Goal: Transaction & Acquisition: Purchase product/service

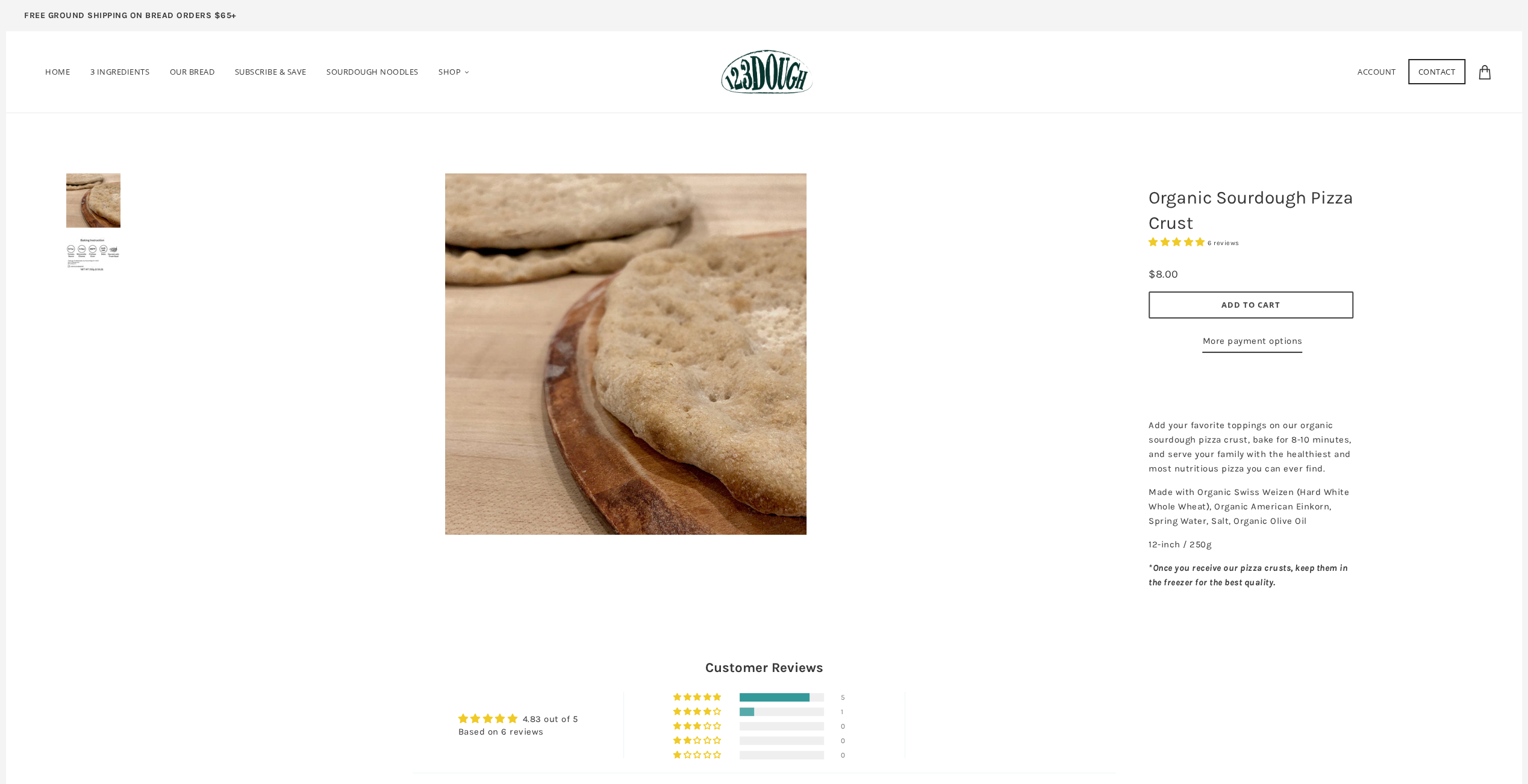
click at [88, 255] on img at bounding box center [94, 254] width 54 height 35
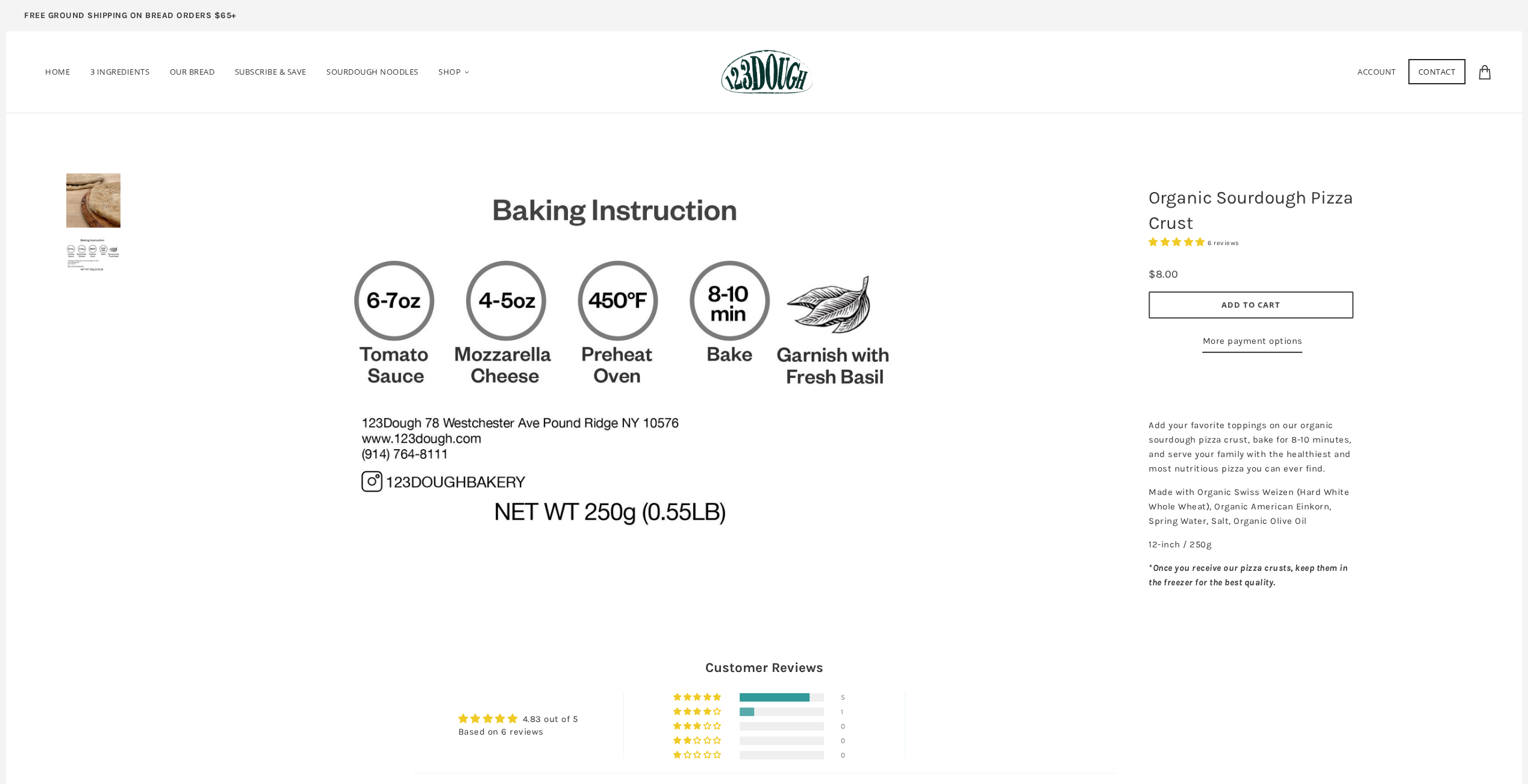
click at [102, 205] on img at bounding box center [94, 201] width 54 height 54
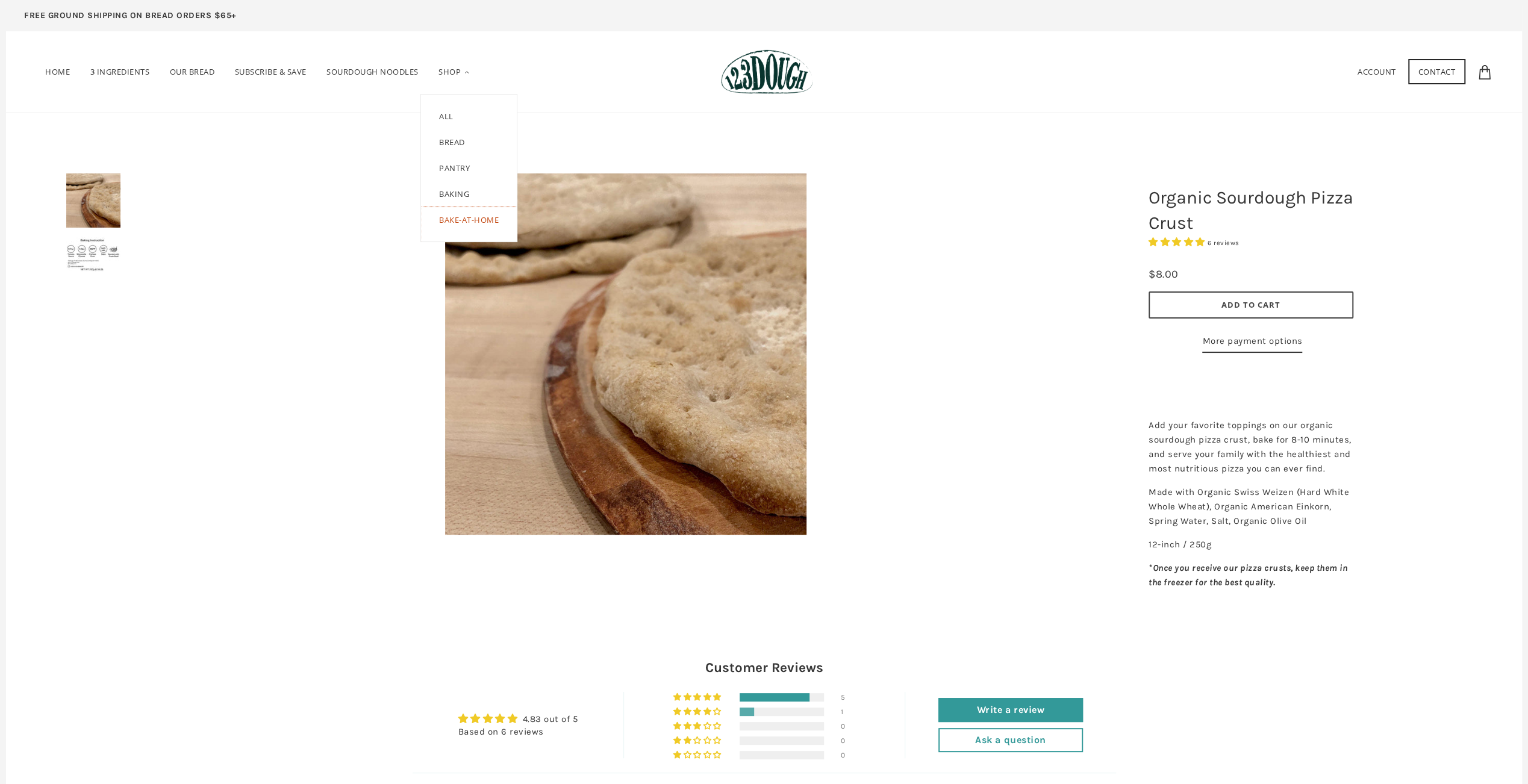
click at [467, 217] on link "Bake-at-Home" at bounding box center [469, 225] width 95 height 35
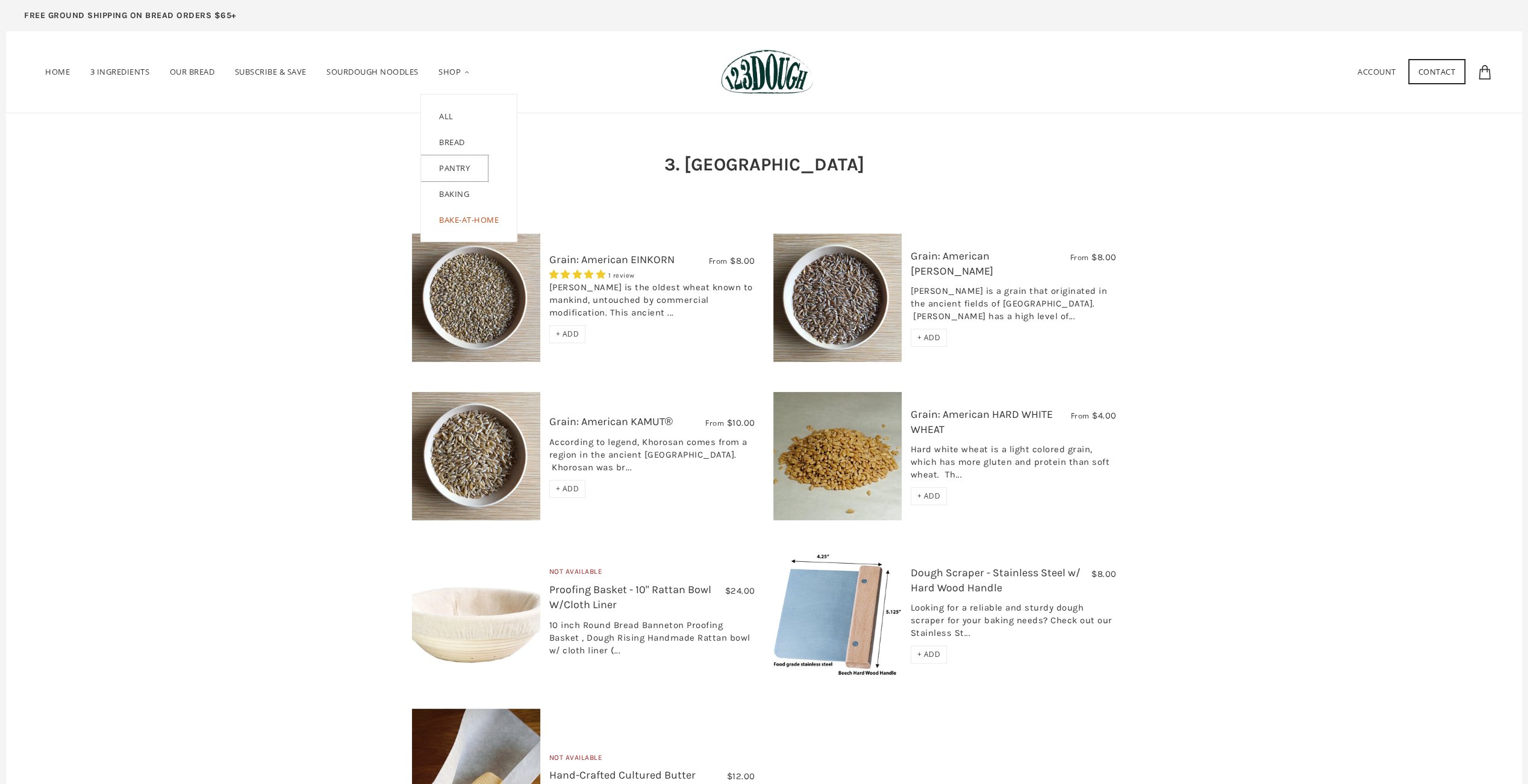
click at [461, 166] on link "Pantry" at bounding box center [454, 168] width 67 height 26
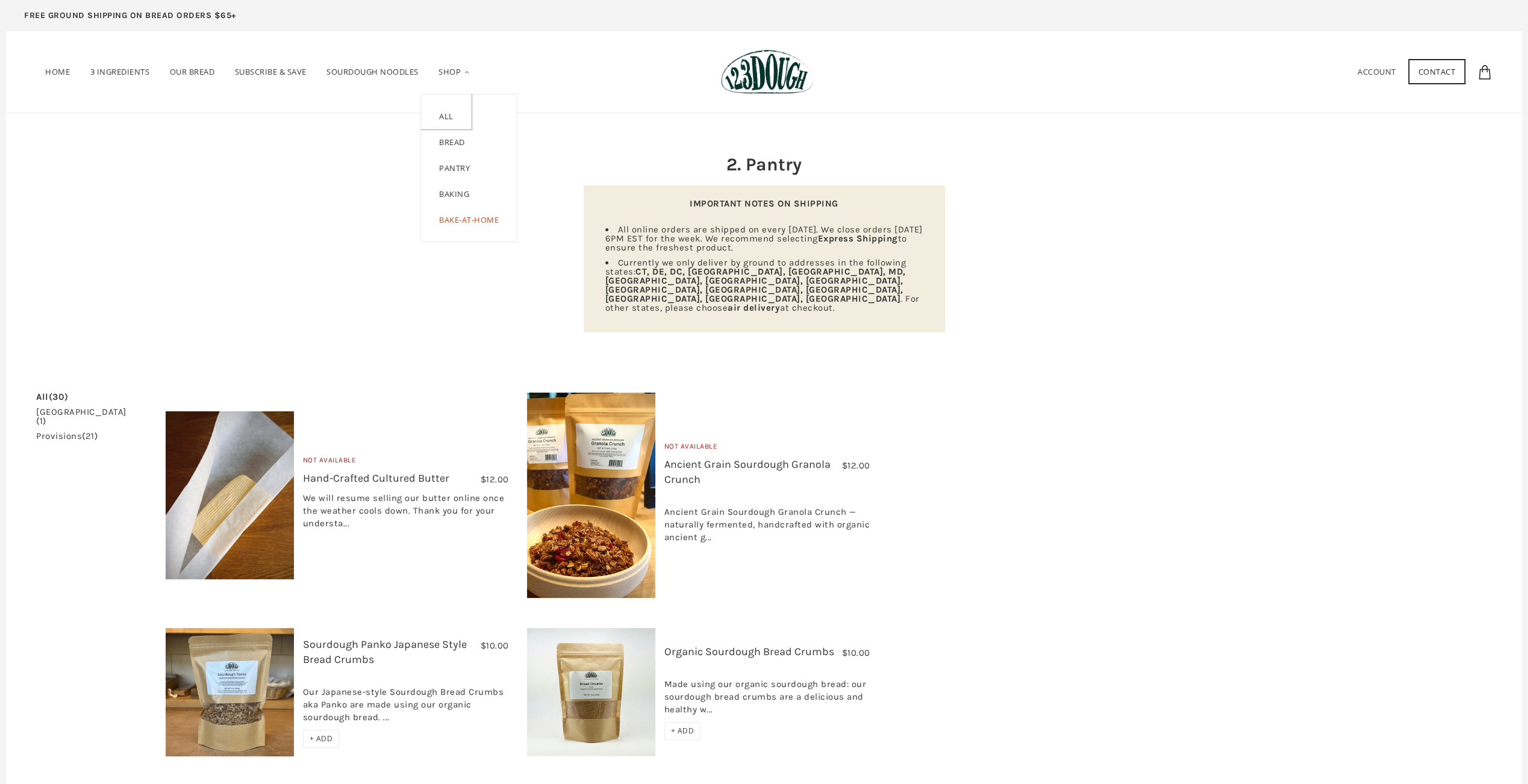
click at [453, 117] on link "ALL" at bounding box center [446, 112] width 51 height 35
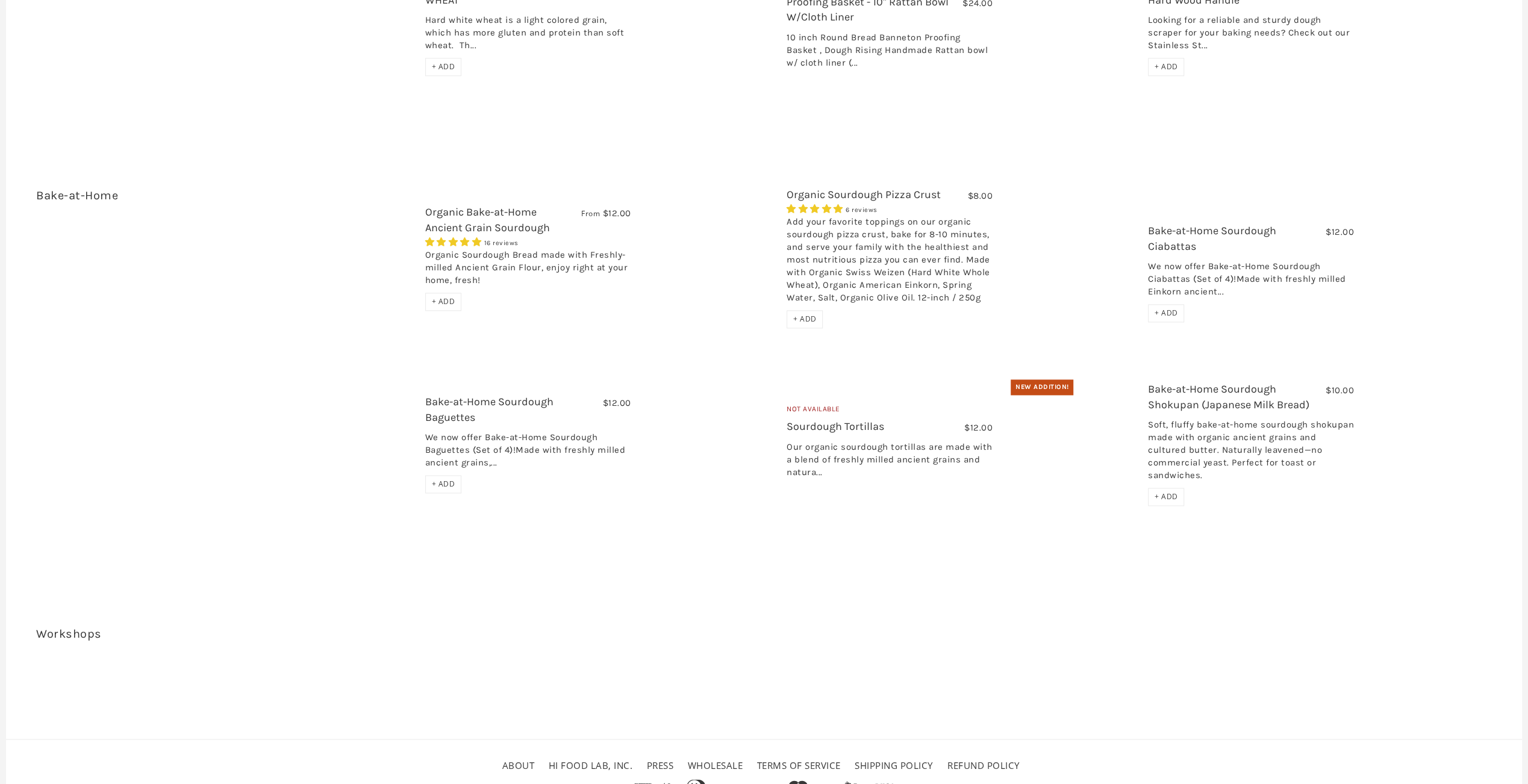
scroll to position [1565, 0]
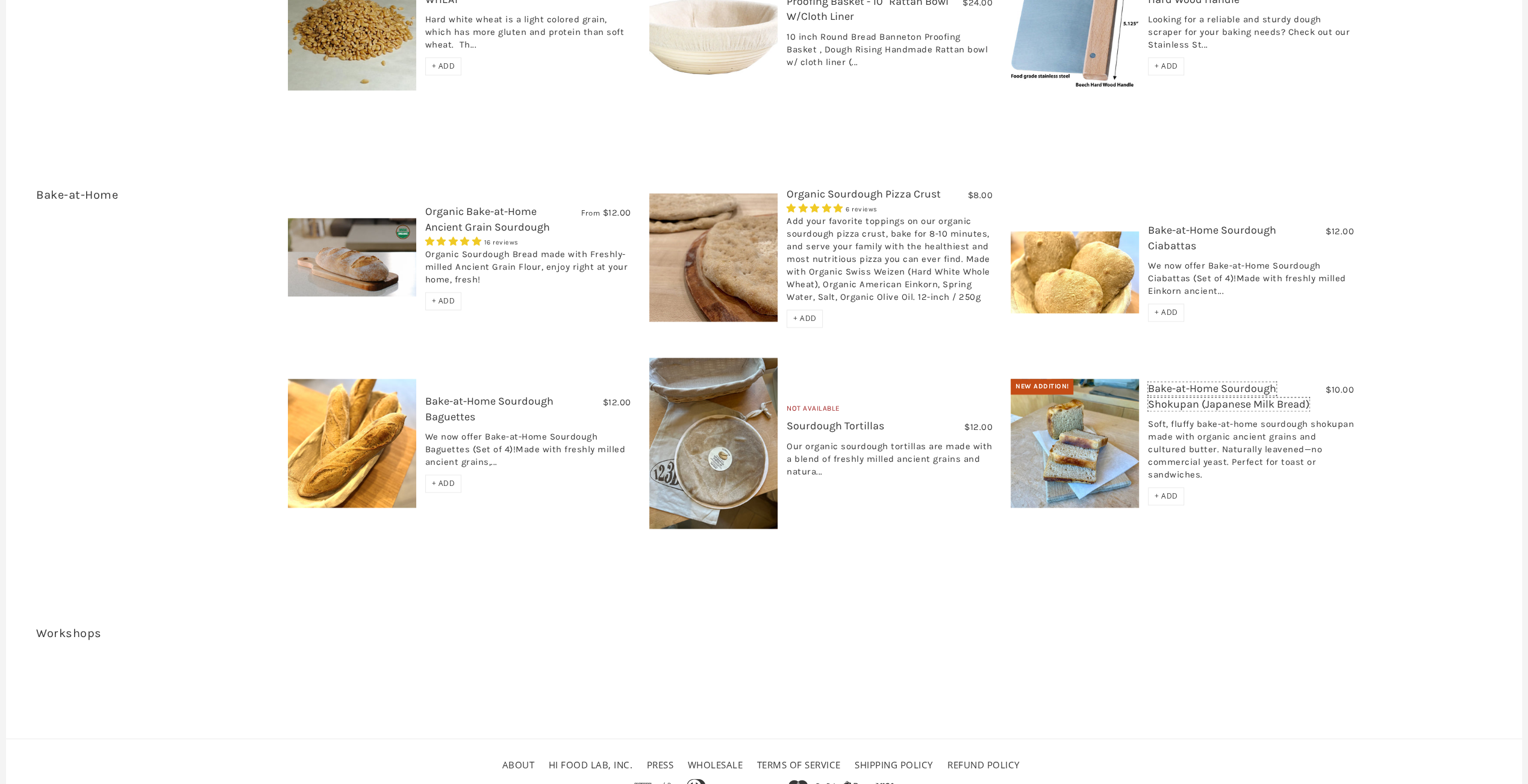
click at [1207, 382] on link "Bake-at-Home Sourdough Shokupan (Japanese Milk Bread)" at bounding box center [1228, 396] width 161 height 28
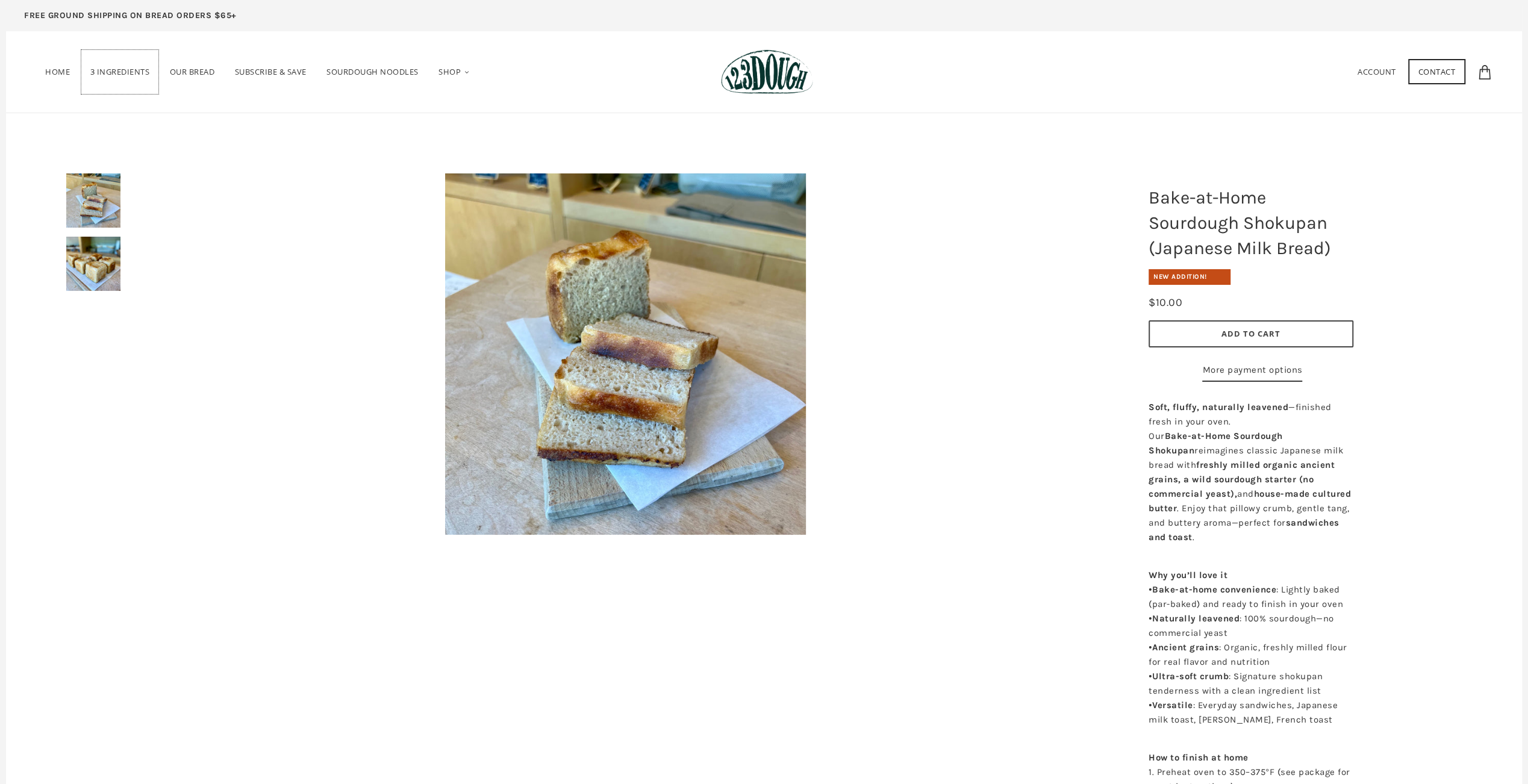
click at [125, 74] on span "3 Ingredients" at bounding box center [120, 72] width 60 height 11
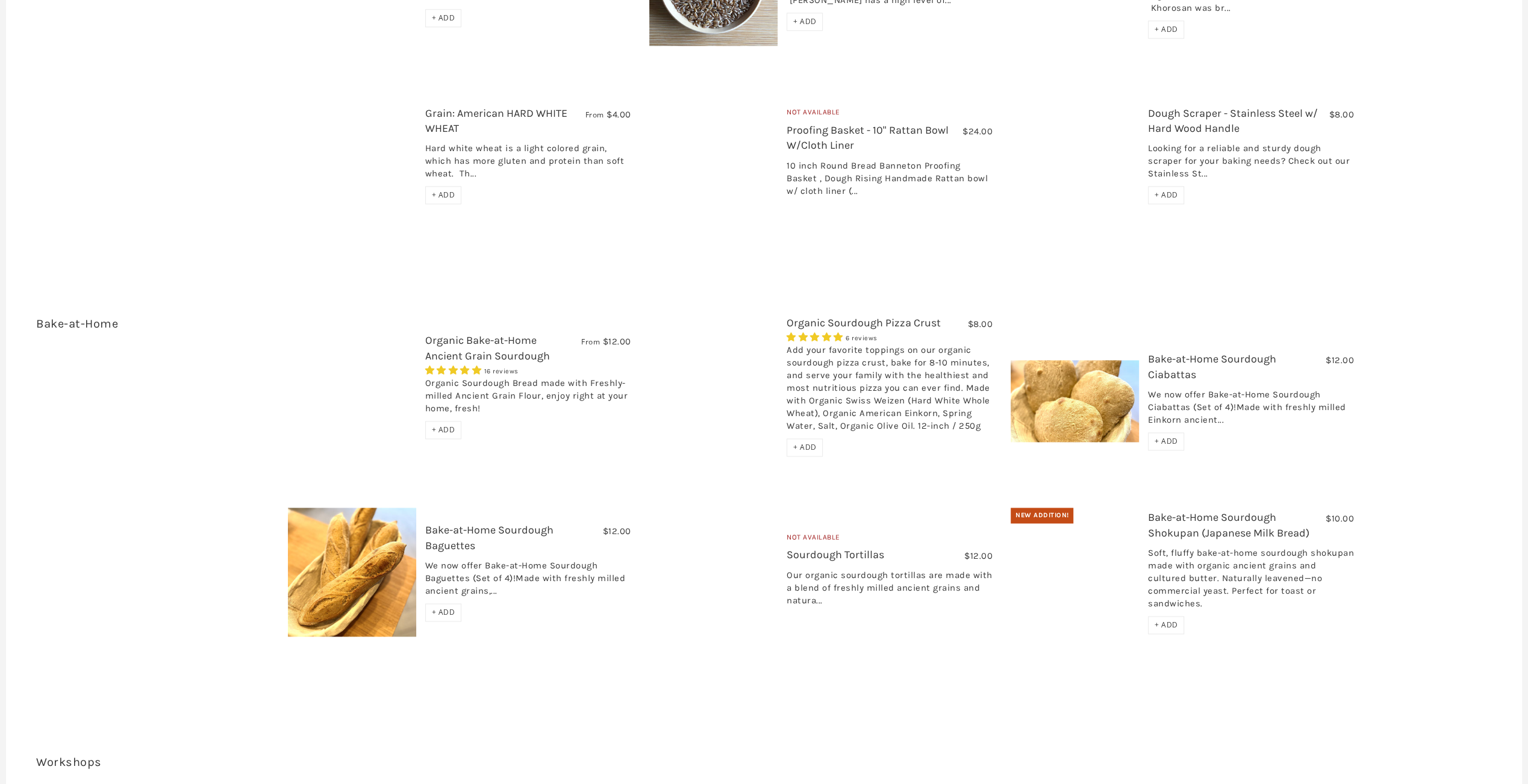
scroll to position [1590, 0]
